Goal: Information Seeking & Learning: Check status

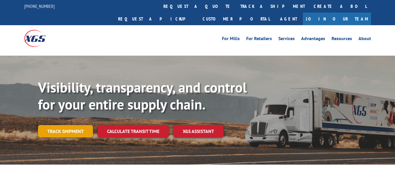
click at [54, 125] on link "Track shipment" at bounding box center [65, 131] width 55 height 12
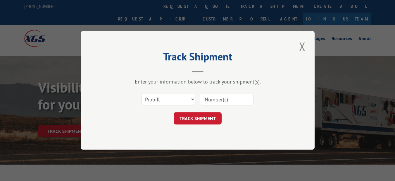
click at [213, 94] on input at bounding box center [227, 99] width 54 height 12
paste input "16566992"
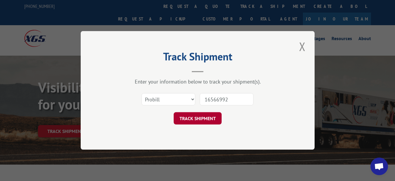
type input "16566992"
click at [201, 120] on button "TRACK SHIPMENT" at bounding box center [198, 118] width 48 height 12
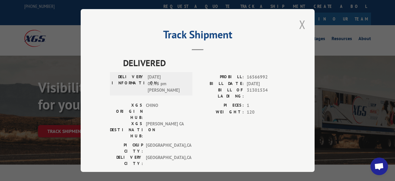
click at [297, 24] on button "Close modal" at bounding box center [302, 24] width 10 height 16
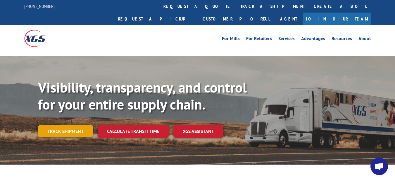
click at [74, 125] on link "Track shipment" at bounding box center [65, 131] width 55 height 12
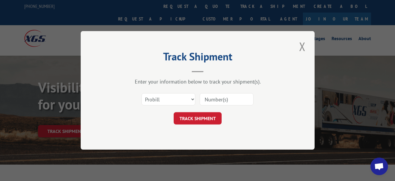
click at [219, 101] on input at bounding box center [227, 99] width 54 height 12
paste input "17386316"
type input "17386316"
click at [196, 116] on button "TRACK SHIPMENT" at bounding box center [198, 118] width 48 height 12
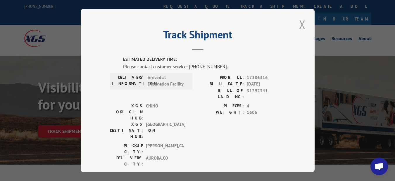
click at [304, 25] on button "Close modal" at bounding box center [302, 24] width 10 height 16
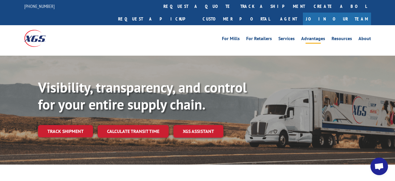
click at [303, 36] on link "Advantages" at bounding box center [313, 39] width 24 height 6
click at [61, 125] on link "Track shipment" at bounding box center [65, 131] width 55 height 12
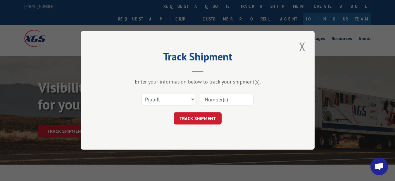
click at [217, 103] on input at bounding box center [227, 99] width 54 height 12
paste input "16955991"
type input "16955991"
click at [205, 120] on button "TRACK SHIPMENT" at bounding box center [198, 118] width 48 height 12
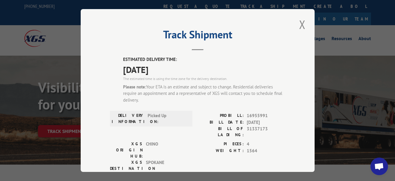
click at [81, 95] on div "Track Shipment ESTIMATED DELIVERY TIME: 08/14/2025 The estimated time is using …" at bounding box center [198, 90] width 234 height 163
click at [62, 122] on div "Track Shipment ESTIMATED DELIVERY TIME: 08/14/2025 The estimated time is using …" at bounding box center [197, 90] width 395 height 181
drag, startPoint x: 58, startPoint y: 124, endPoint x: 68, endPoint y: 119, distance: 11.0
click at [59, 123] on div "Track Shipment ESTIMATED DELIVERY TIME: 08/14/2025 The estimated time is using …" at bounding box center [197, 90] width 395 height 181
click at [299, 23] on button "Close modal" at bounding box center [302, 24] width 10 height 16
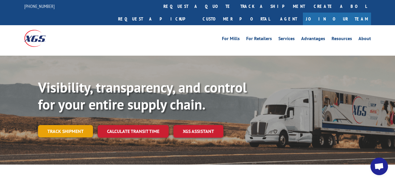
click at [71, 125] on link "Track shipment" at bounding box center [65, 131] width 55 height 12
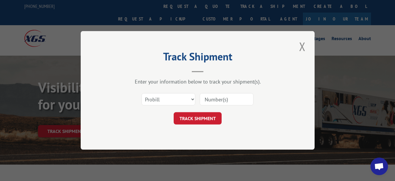
click at [243, 93] on div at bounding box center [227, 99] width 54 height 13
click at [219, 103] on input at bounding box center [227, 99] width 54 height 12
paste input "16932409"
type input "16932409"
click at [203, 118] on button "TRACK SHIPMENT" at bounding box center [198, 118] width 48 height 12
